Goal: Check status: Check status

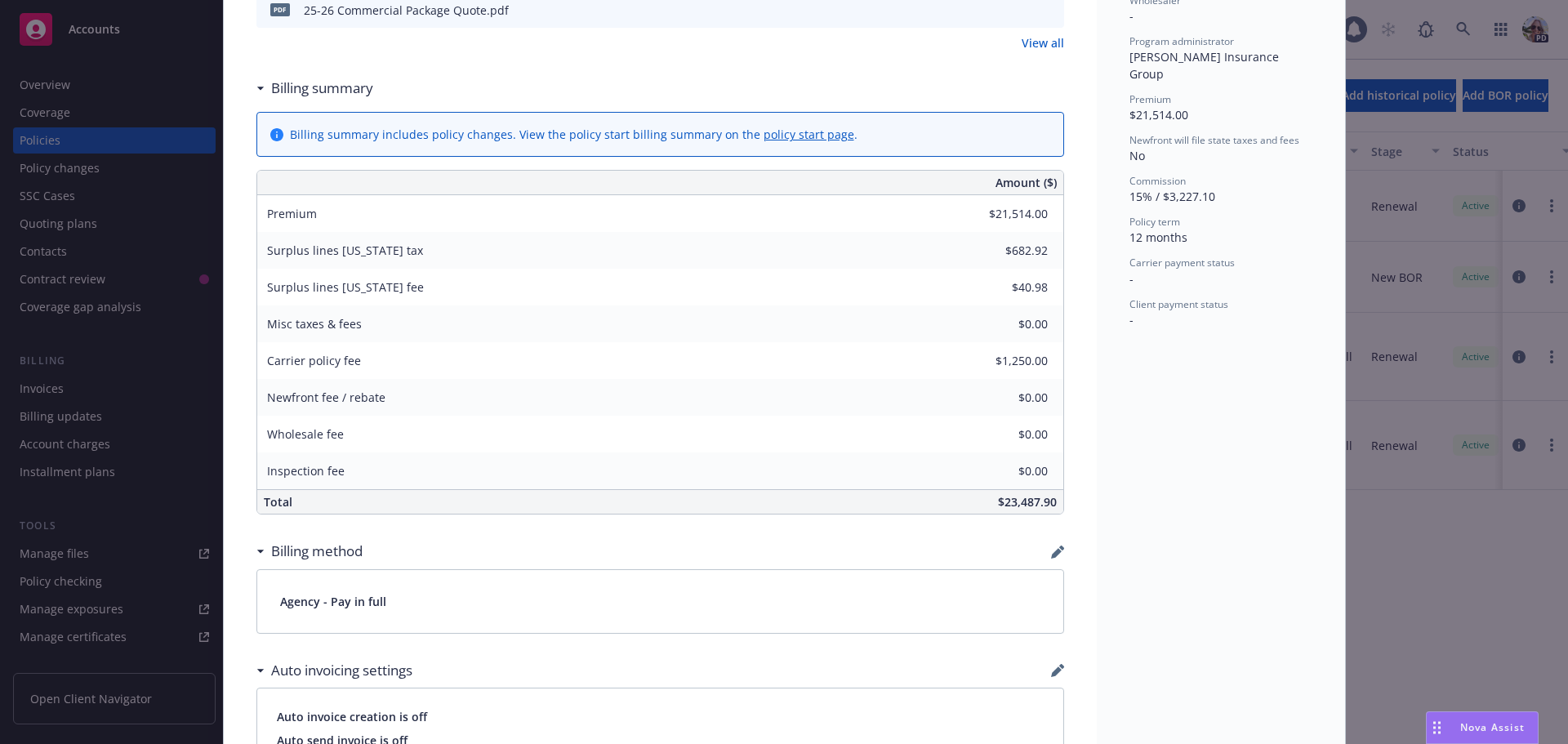
scroll to position [628, 0]
